Goal: Task Accomplishment & Management: Manage account settings

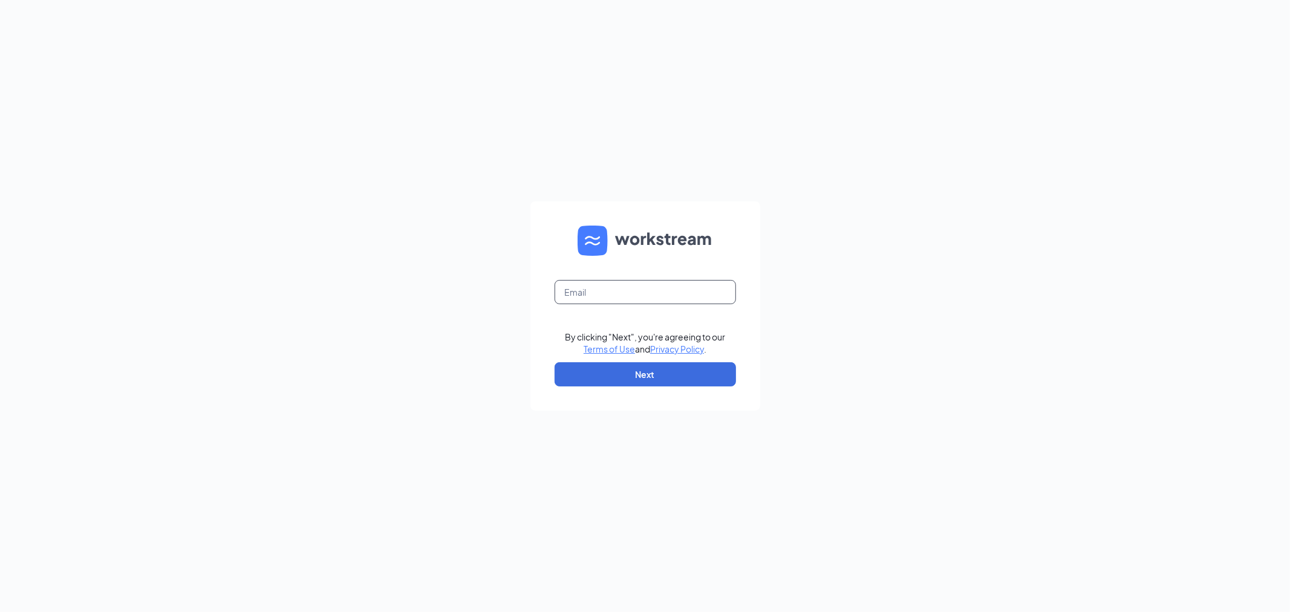
click at [651, 298] on input "text" at bounding box center [645, 292] width 181 height 24
type input "[EMAIL_ADDRESS][DOMAIN_NAME]"
click at [664, 343] on link "Privacy Policy" at bounding box center [677, 348] width 54 height 11
click at [646, 377] on button "Next" at bounding box center [645, 374] width 181 height 24
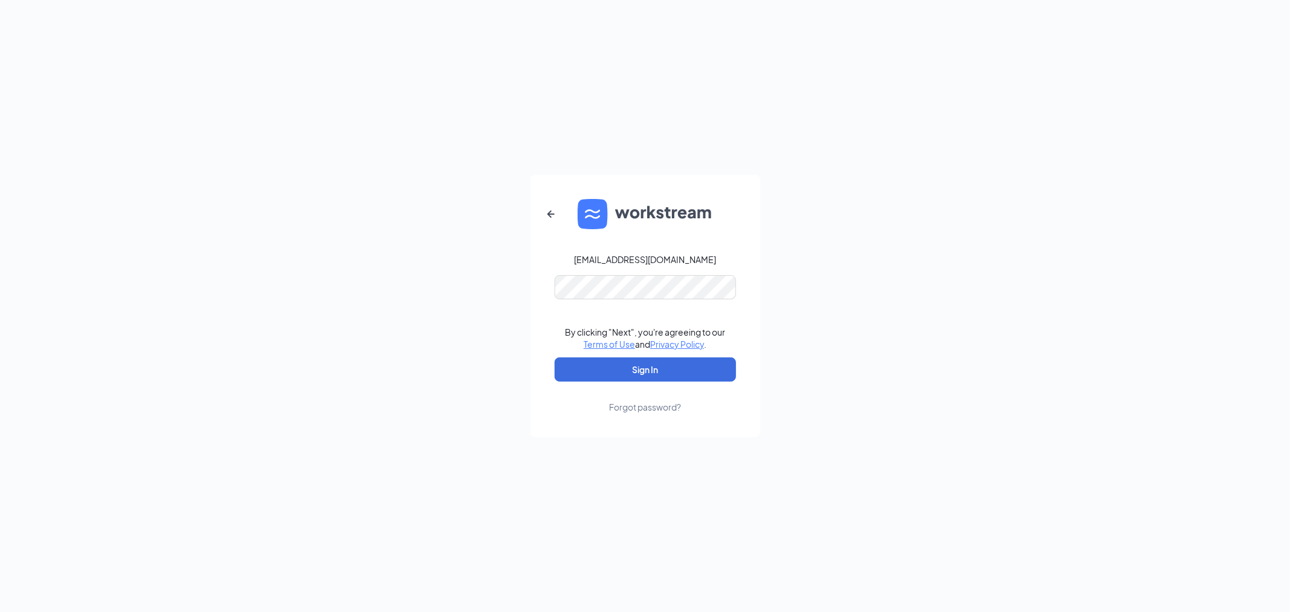
click at [657, 299] on form "[EMAIL_ADDRESS][DOMAIN_NAME] By clicking "Next", you're agreeing to our Terms o…" at bounding box center [645, 306] width 230 height 262
click at [555, 357] on button "Sign In" at bounding box center [645, 369] width 181 height 24
click at [637, 364] on button "Sign In" at bounding box center [645, 369] width 181 height 24
click at [541, 218] on button "button" at bounding box center [550, 214] width 29 height 29
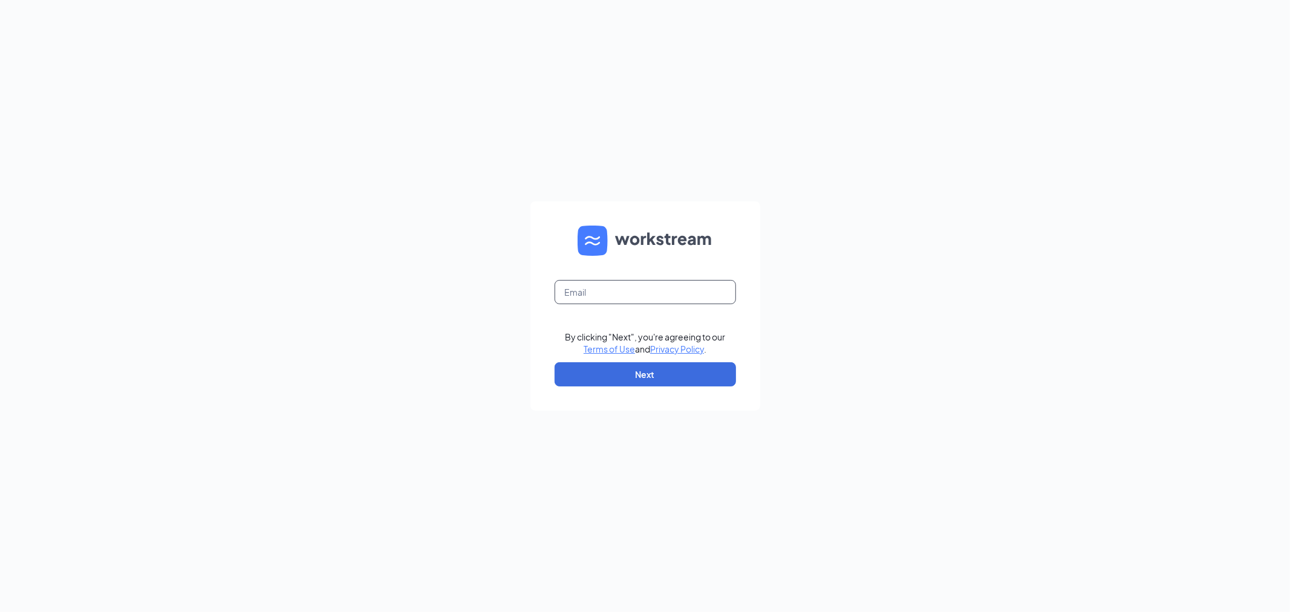
click at [614, 287] on input "text" at bounding box center [645, 292] width 181 height 24
type input "destinydotson8@gmail.com"
click at [714, 374] on button "Next" at bounding box center [645, 374] width 181 height 24
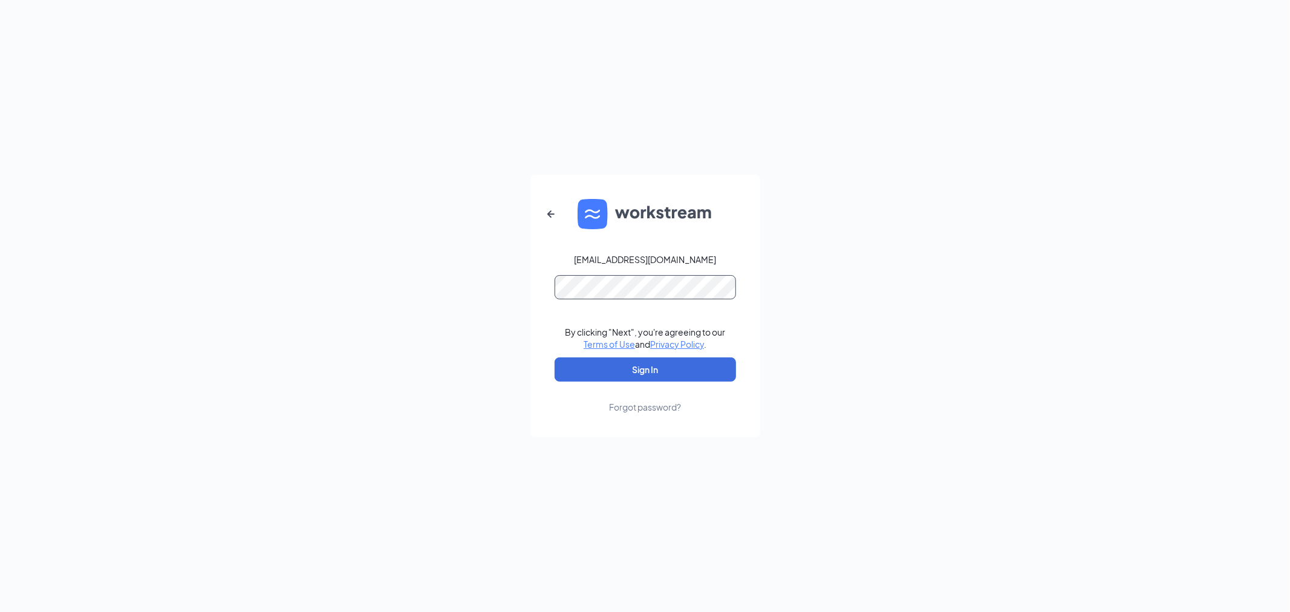
click at [555, 357] on button "Sign In" at bounding box center [645, 369] width 181 height 24
click at [678, 383] on link "Forgot password?" at bounding box center [645, 397] width 72 height 31
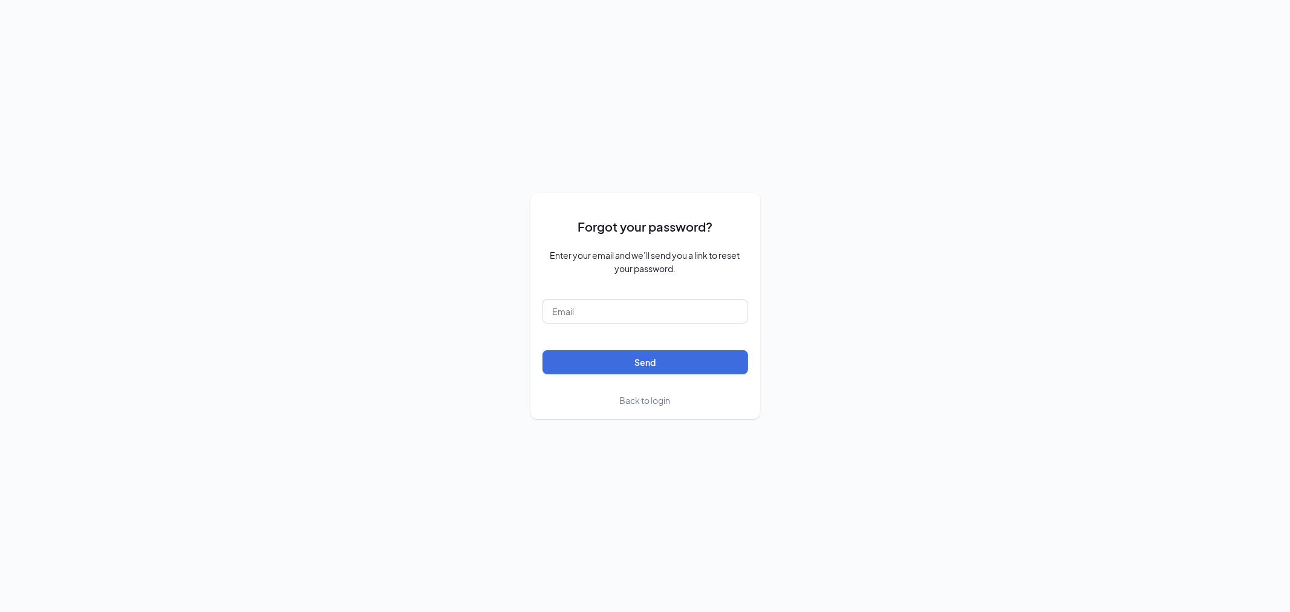
click at [657, 392] on form "Forgot your password? Enter your email and we’ll send you a link to reset your …" at bounding box center [645, 305] width 206 height 201
click at [655, 400] on span "Back to login" at bounding box center [645, 400] width 51 height 11
